Goal: Information Seeking & Learning: Learn about a topic

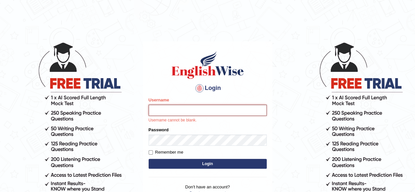
type input "Sangane"
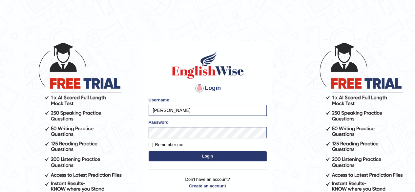
click at [206, 156] on button "Login" at bounding box center [208, 156] width 118 height 10
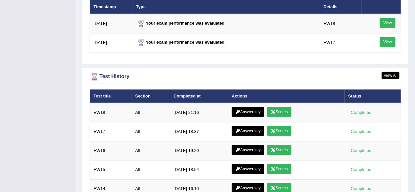
scroll to position [874, 0]
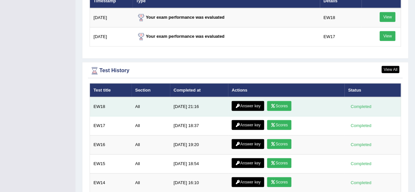
click at [280, 101] on link "Scores" at bounding box center [279, 106] width 24 height 10
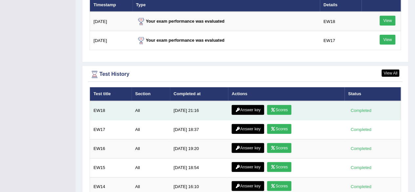
scroll to position [828, 0]
click at [245, 108] on link "Answer key" at bounding box center [248, 110] width 32 height 10
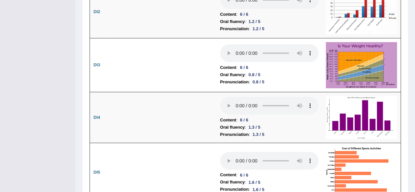
scroll to position [1131, 0]
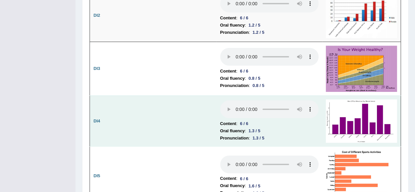
click at [338, 99] on img at bounding box center [361, 120] width 71 height 43
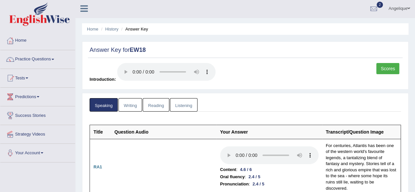
scroll to position [0, 0]
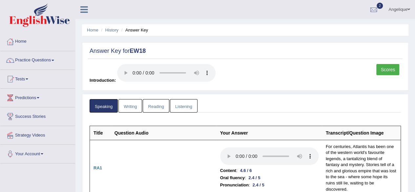
click at [126, 105] on link "Writing" at bounding box center [130, 105] width 24 height 13
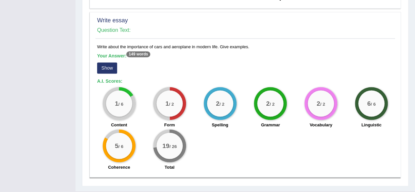
scroll to position [543, 0]
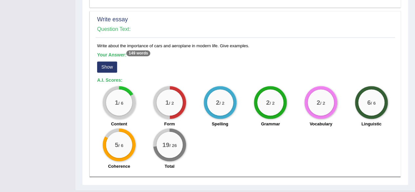
click at [103, 61] on button "Show" at bounding box center [107, 66] width 20 height 11
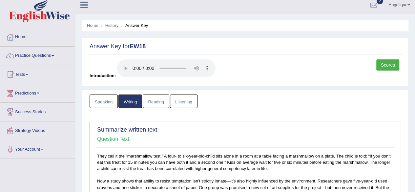
scroll to position [0, 0]
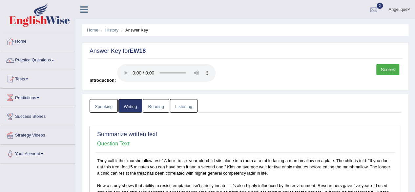
click at [158, 103] on link "Reading" at bounding box center [156, 105] width 26 height 13
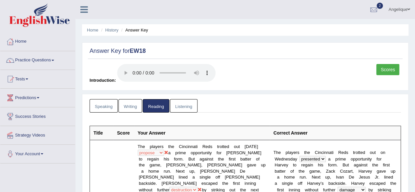
click at [182, 107] on link "Listening" at bounding box center [184, 105] width 28 height 13
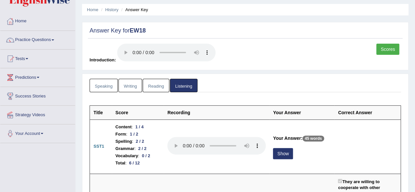
scroll to position [20, 0]
click at [384, 48] on link "Scores" at bounding box center [387, 49] width 23 height 11
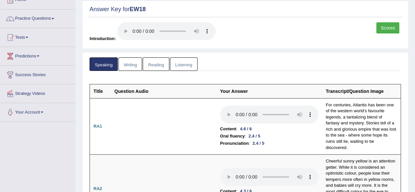
scroll to position [37, 0]
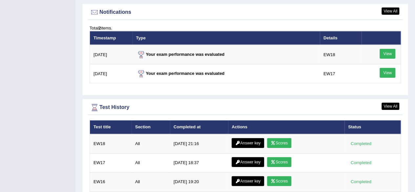
scroll to position [796, 0]
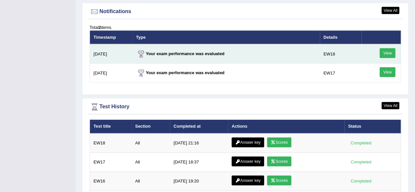
click at [386, 52] on link "View" at bounding box center [387, 53] width 16 height 10
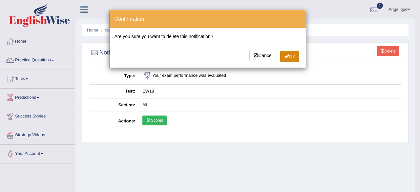
click at [287, 55] on span at bounding box center [286, 56] width 5 height 5
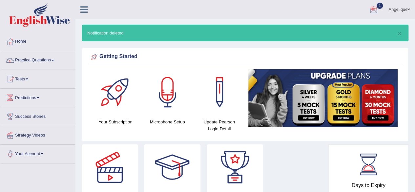
click at [372, 9] on div at bounding box center [374, 10] width 10 height 10
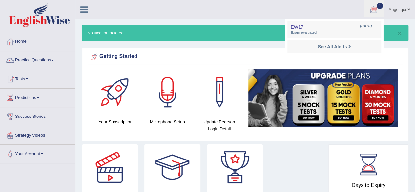
click at [335, 46] on strong "See All Alerts" at bounding box center [332, 46] width 29 height 5
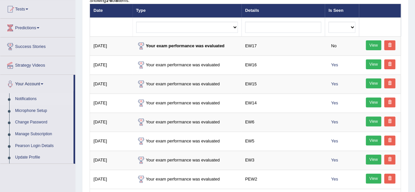
scroll to position [71, 0]
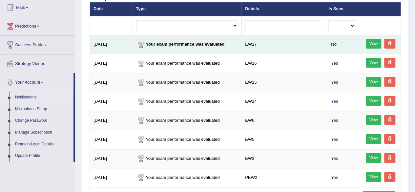
click at [375, 44] on link "View" at bounding box center [374, 44] width 16 height 10
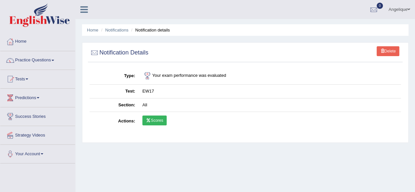
click at [155, 121] on link "Scores" at bounding box center [154, 120] width 24 height 10
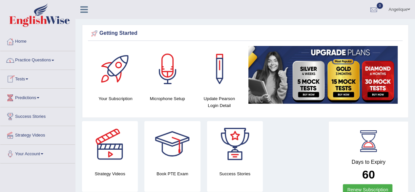
click at [31, 78] on link "Tests" at bounding box center [37, 78] width 75 height 16
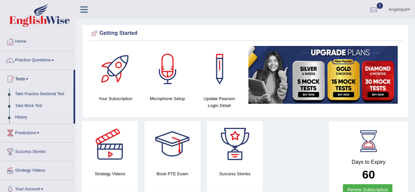
click at [33, 104] on link "Take Mock Test" at bounding box center [42, 106] width 61 height 12
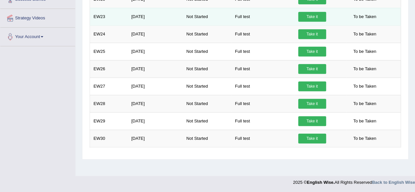
scroll to position [152, 0]
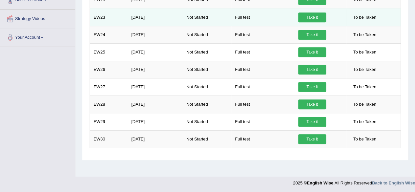
click at [266, 84] on td "Full test" at bounding box center [262, 86] width 63 height 17
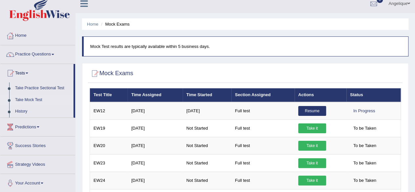
scroll to position [0, 0]
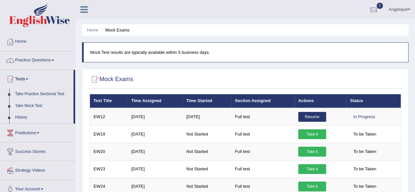
click at [54, 60] on span at bounding box center [52, 60] width 3 height 1
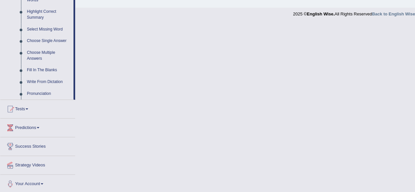
scroll to position [321, 0]
click at [38, 94] on link "Pronunciation" at bounding box center [49, 94] width 50 height 12
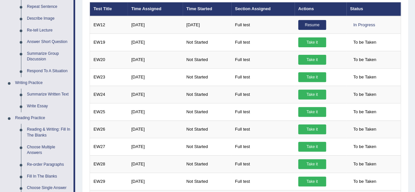
scroll to position [305, 0]
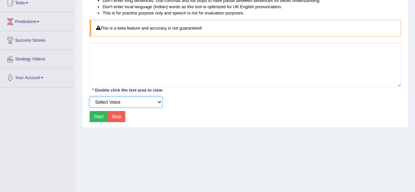
click at [159, 100] on select "Select Voice UK English [DEMOGRAPHIC_DATA] UK English [DEMOGRAPHIC_DATA]" at bounding box center [126, 101] width 73 height 11
select select "11"
click at [90, 96] on select "Select Voice UK English [DEMOGRAPHIC_DATA] UK English [DEMOGRAPHIC_DATA]" at bounding box center [126, 101] width 73 height 11
click at [100, 116] on button "Start" at bounding box center [99, 116] width 18 height 11
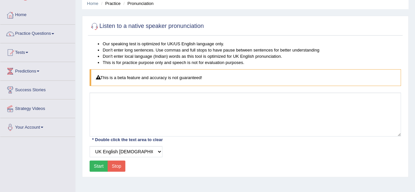
scroll to position [32, 0]
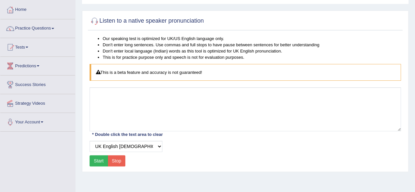
click at [100, 158] on button "Start" at bounding box center [99, 160] width 18 height 11
click at [97, 160] on button "Start" at bounding box center [99, 160] width 18 height 11
click at [97, 160] on div "Start Stop" at bounding box center [108, 160] width 36 height 11
click at [148, 162] on div "Our speaking test is optimized for UK/US English language only. Don't enter lon…" at bounding box center [245, 101] width 315 height 133
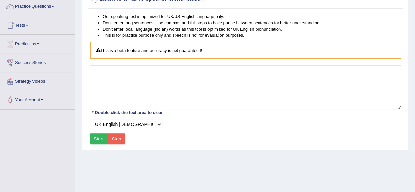
scroll to position [54, 0]
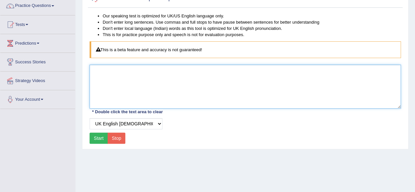
click at [110, 78] on textarea at bounding box center [245, 87] width 311 height 44
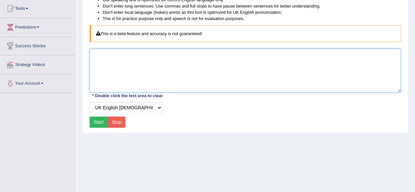
scroll to position [71, 0]
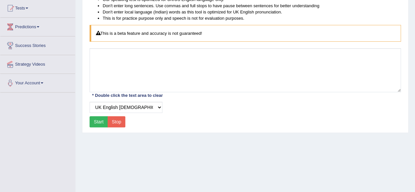
click at [113, 122] on button "Stop" at bounding box center [117, 121] width 18 height 11
click at [98, 118] on button "Start" at bounding box center [99, 121] width 18 height 11
click at [98, 118] on div "Start Stop" at bounding box center [108, 121] width 36 height 11
click at [151, 131] on div "Listen to a native speaker pronunciation Our speaking test is optimized for UK/…" at bounding box center [245, 51] width 326 height 161
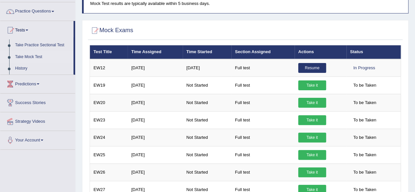
scroll to position [51, 0]
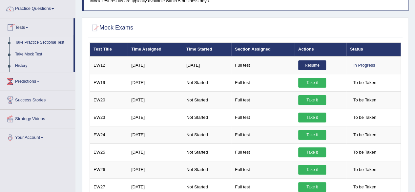
click at [29, 42] on link "Take Practice Sectional Test" at bounding box center [42, 43] width 61 height 12
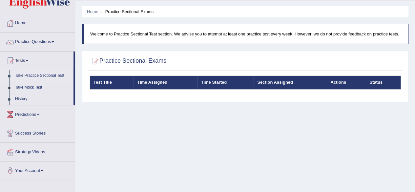
scroll to position [26, 0]
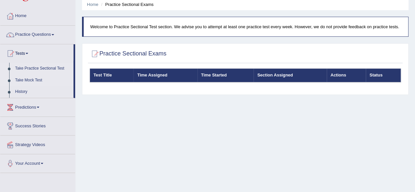
click at [24, 78] on link "Take Mock Test" at bounding box center [42, 80] width 61 height 12
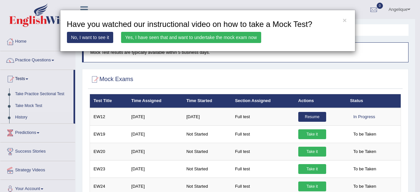
click at [198, 39] on link "Yes, I have seen that and want to undertake the mock exam now" at bounding box center [191, 37] width 140 height 11
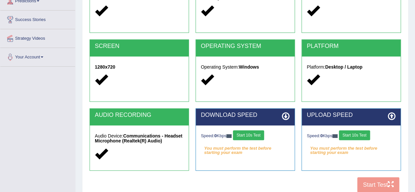
scroll to position [132, 0]
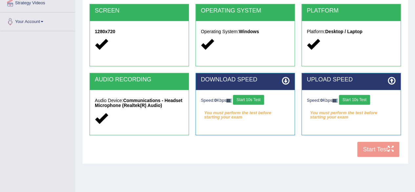
click at [249, 98] on button "Start 10s Test" at bounding box center [248, 100] width 31 height 10
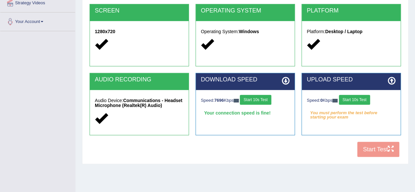
click at [355, 99] on button "Start 10s Test" at bounding box center [354, 100] width 31 height 10
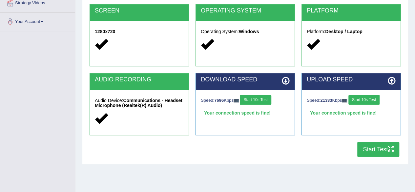
click at [376, 149] on button "Start Test" at bounding box center [378, 149] width 42 height 15
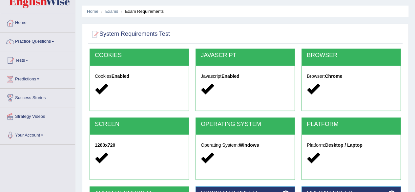
scroll to position [18, 0]
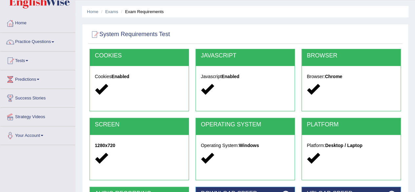
click at [26, 117] on link "Strategy Videos" at bounding box center [37, 116] width 75 height 16
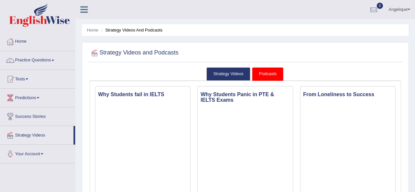
click at [28, 81] on link "Tests" at bounding box center [37, 78] width 75 height 16
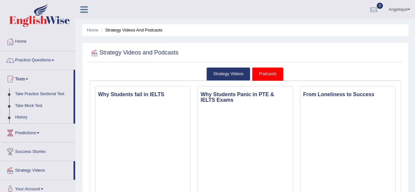
click at [35, 107] on link "Take Mock Test" at bounding box center [42, 106] width 61 height 12
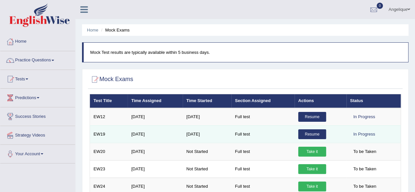
click at [310, 134] on link "Resume" at bounding box center [312, 134] width 28 height 10
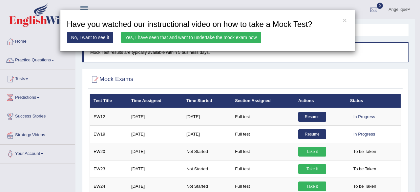
click at [205, 36] on link "Yes, I have seen that and want to undertake the mock exam now" at bounding box center [191, 37] width 140 height 11
